Goal: Information Seeking & Learning: Learn about a topic

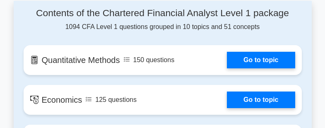
scroll to position [625, 0]
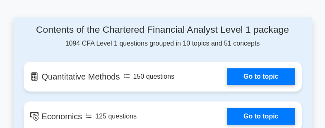
drag, startPoint x: 0, startPoint y: 0, endPoint x: 324, endPoint y: 41, distance: 326.7
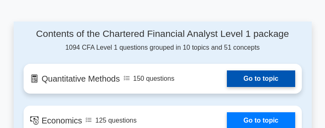
click at [265, 83] on link "Go to topic" at bounding box center [261, 78] width 68 height 17
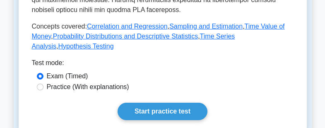
scroll to position [447, 0]
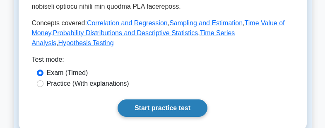
click at [184, 99] on link "Start practice test" at bounding box center [163, 107] width 90 height 17
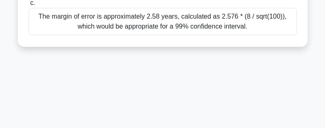
scroll to position [185, 0]
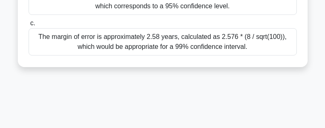
click at [240, 42] on div "The margin of error is approximately 2.58 years, calculated as 2.576 * (8 / sqr…" at bounding box center [163, 41] width 268 height 27
click at [29, 26] on input "c. The margin of error is approximately 2.58 years, calculated as 2.576 * (8 / …" at bounding box center [29, 23] width 0 height 5
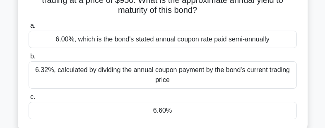
scroll to position [87, 0]
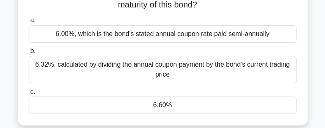
click at [243, 75] on div "6.32%, calculated by dividing the annual coupon payment by the bond's current t…" at bounding box center [163, 69] width 268 height 27
click at [29, 54] on input "b. 6.32%, calculated by dividing the annual coupon payment by the bond's curren…" at bounding box center [29, 50] width 0 height 5
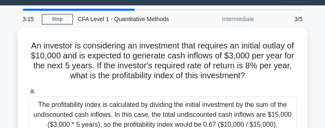
scroll to position [0, 0]
